Goal: Task Accomplishment & Management: Manage account settings

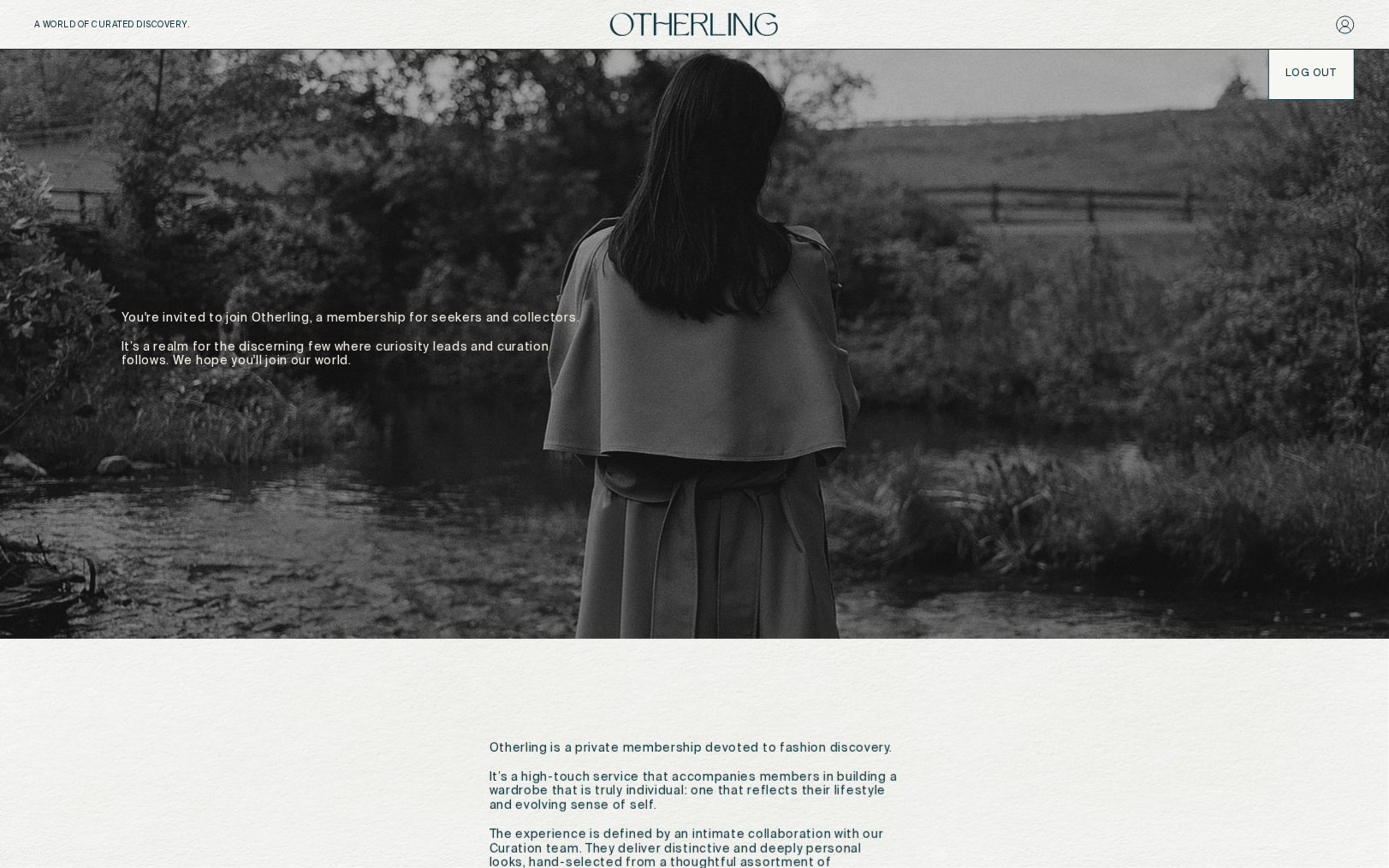
click at [1303, 76] on button "LOG OUT" at bounding box center [1311, 73] width 50 height 13
click at [1228, 21] on link "join the membership" at bounding box center [1204, 24] width 108 height 10
